Goal: Check status: Check status

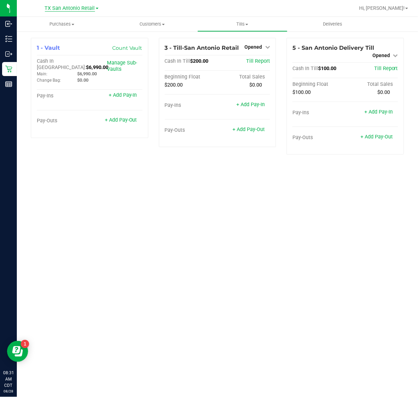
click at [82, 9] on span "TX San Antonio Retail" at bounding box center [70, 8] width 50 height 6
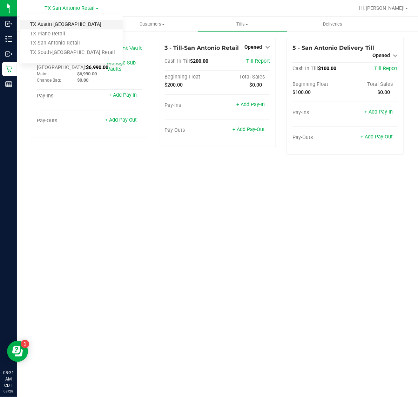
click at [76, 24] on link "TX Austin [GEOGRAPHIC_DATA]" at bounding box center [71, 24] width 102 height 9
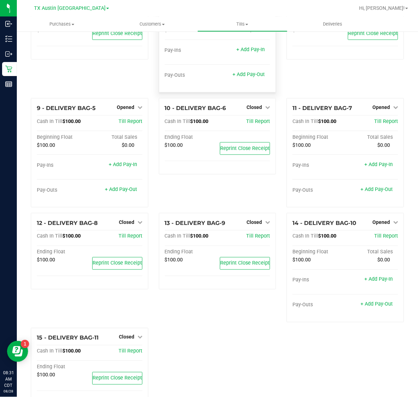
scroll to position [206, 0]
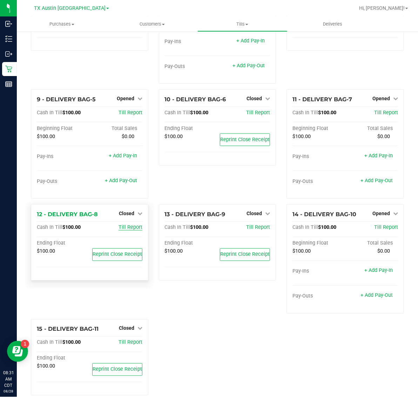
click at [126, 225] on span "Till Report" at bounding box center [131, 228] width 24 height 6
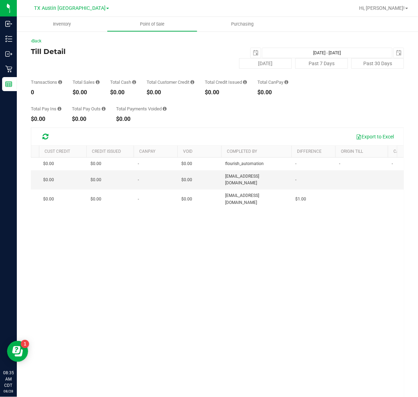
scroll to position [0, 325]
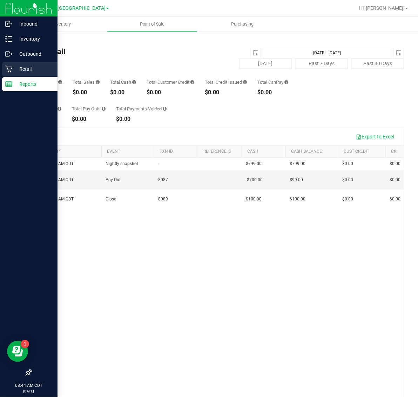
click at [30, 69] on p "Retail" at bounding box center [33, 69] width 42 height 8
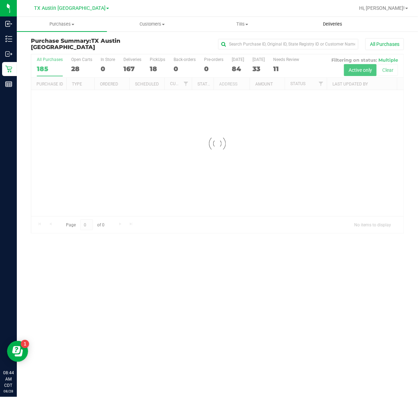
click at [331, 23] on span "Deliveries" at bounding box center [332, 24] width 38 height 6
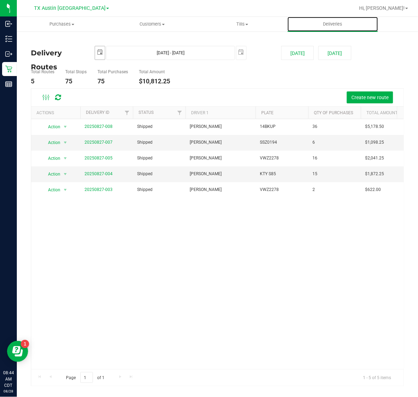
click at [100, 51] on span "select" at bounding box center [100, 52] width 6 height 6
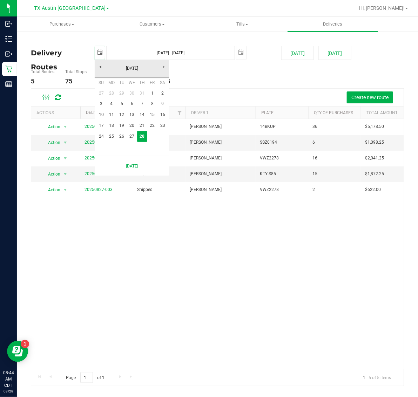
scroll to position [0, 18]
click at [123, 114] on link "12" at bounding box center [122, 114] width 10 height 11
type input "[DATE]"
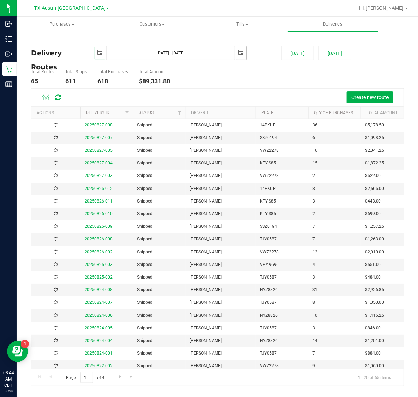
click at [239, 53] on span "select" at bounding box center [241, 52] width 6 height 6
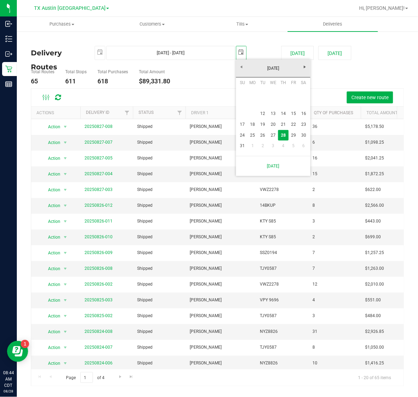
scroll to position [0, 18]
click at [258, 112] on link "12" at bounding box center [263, 113] width 10 height 11
type input "[DATE] - [DATE]"
type input "[DATE]"
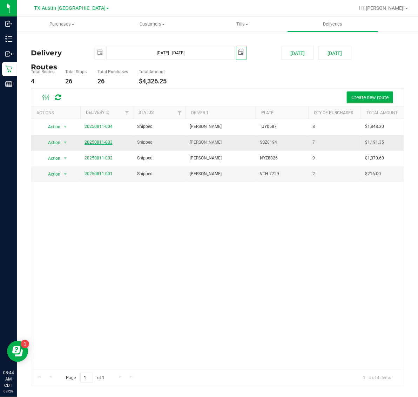
click at [98, 141] on link "20250811-003" at bounding box center [99, 142] width 28 height 5
